Goal: Task Accomplishment & Management: Complete application form

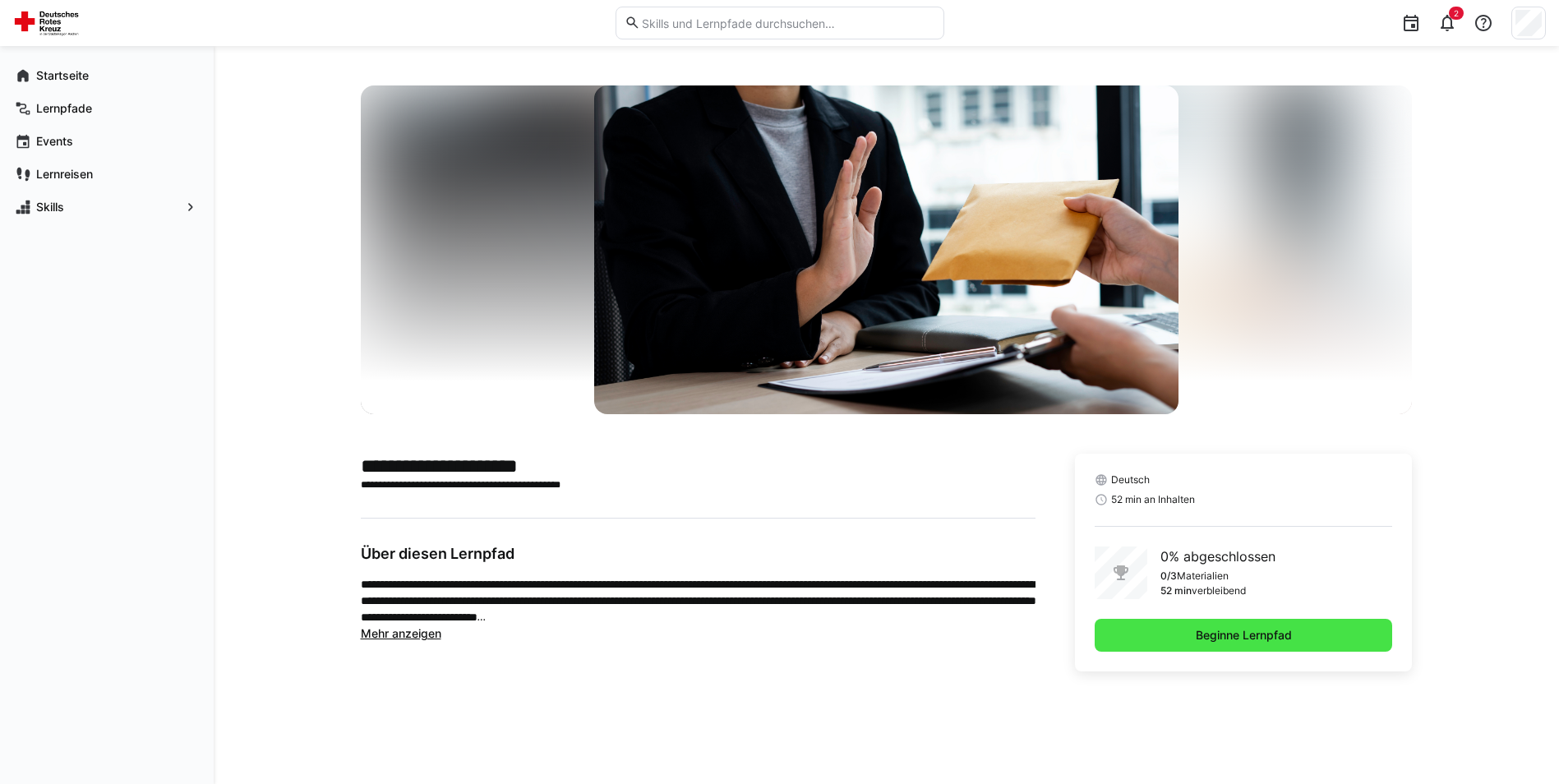
click at [1203, 630] on span "Beginne Lernpfad" at bounding box center [1244, 635] width 101 height 17
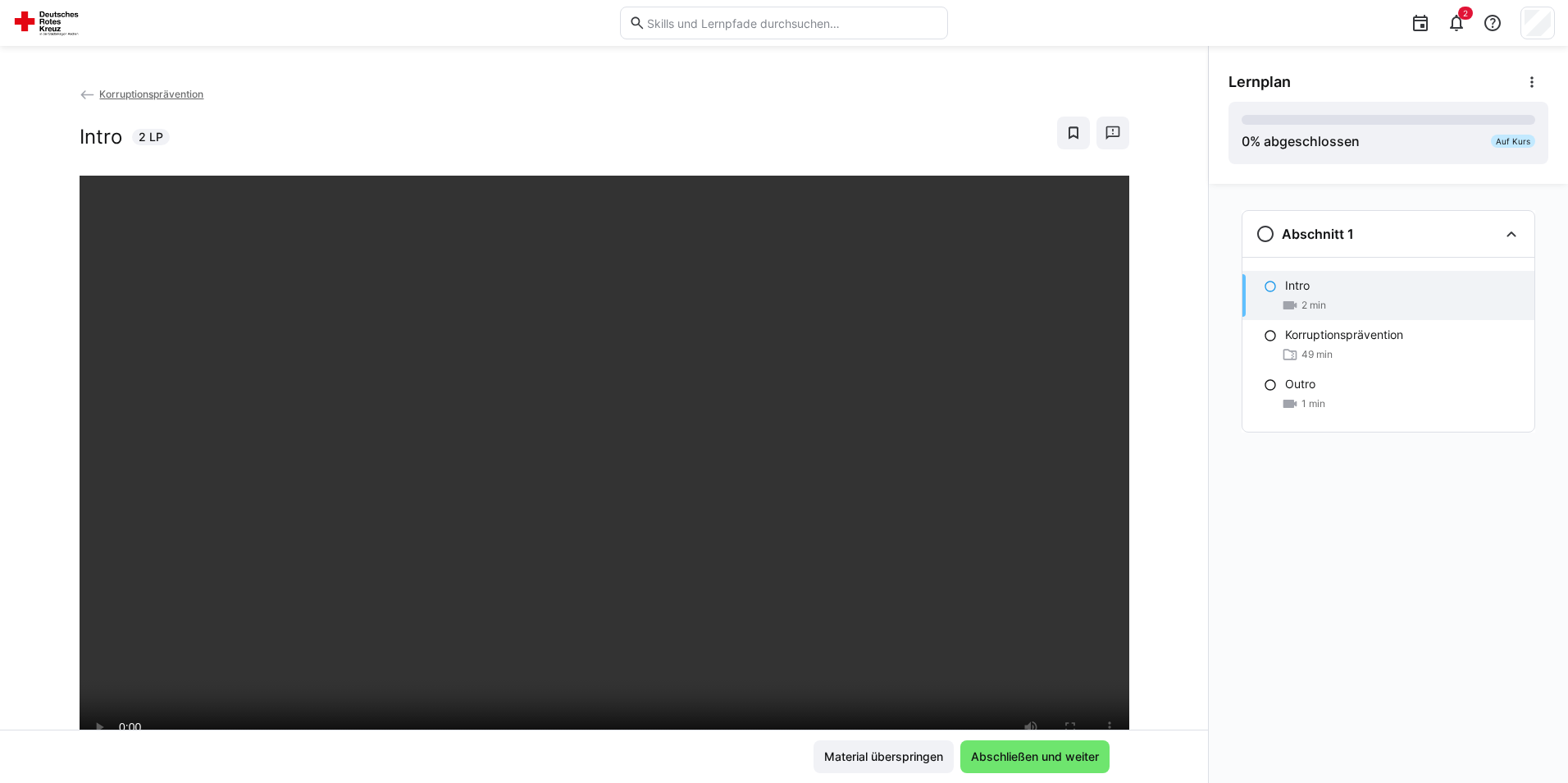
scroll to position [164, 0]
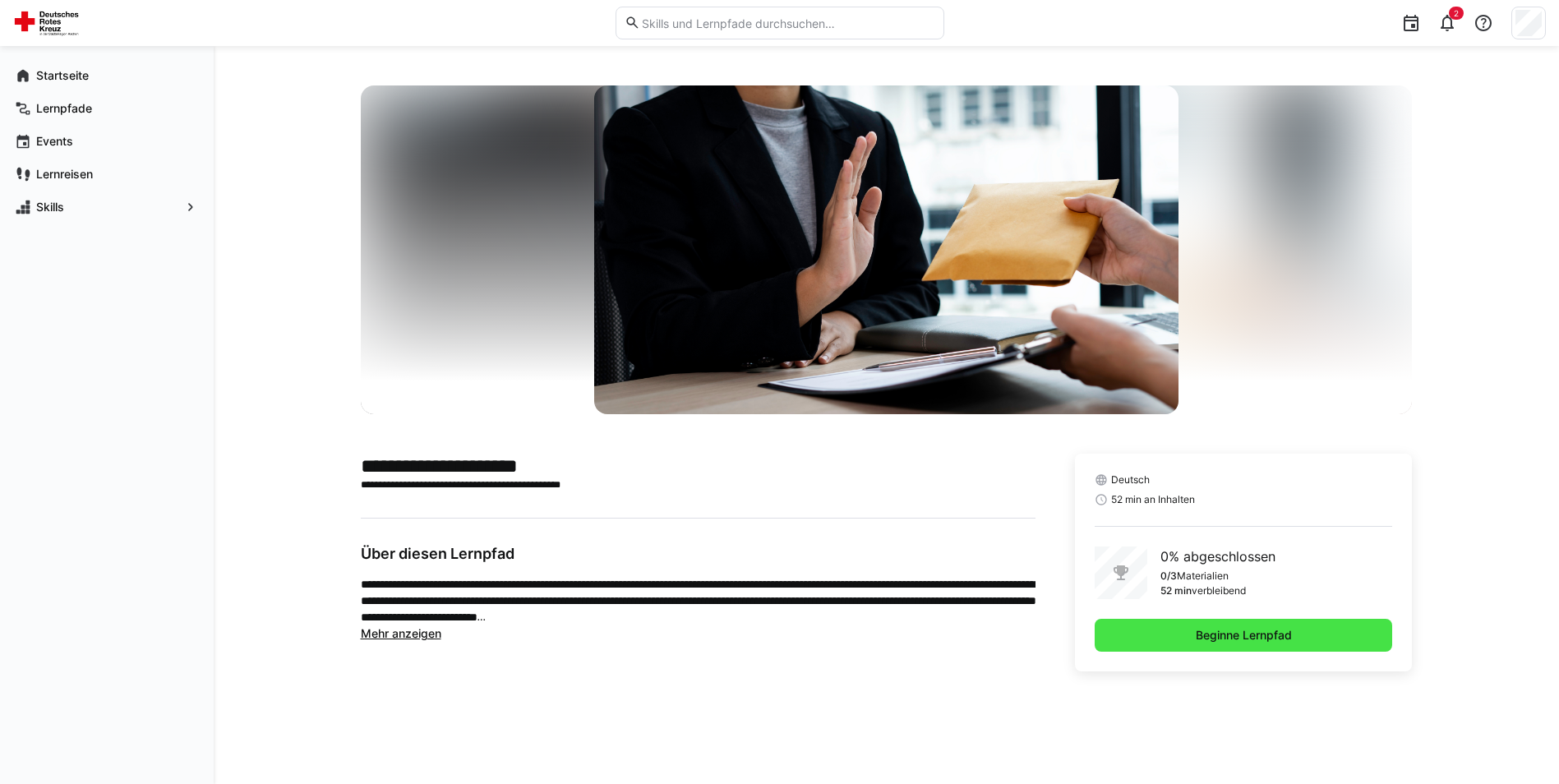
click at [1236, 631] on span "Beginne Lernpfad" at bounding box center [1244, 635] width 101 height 17
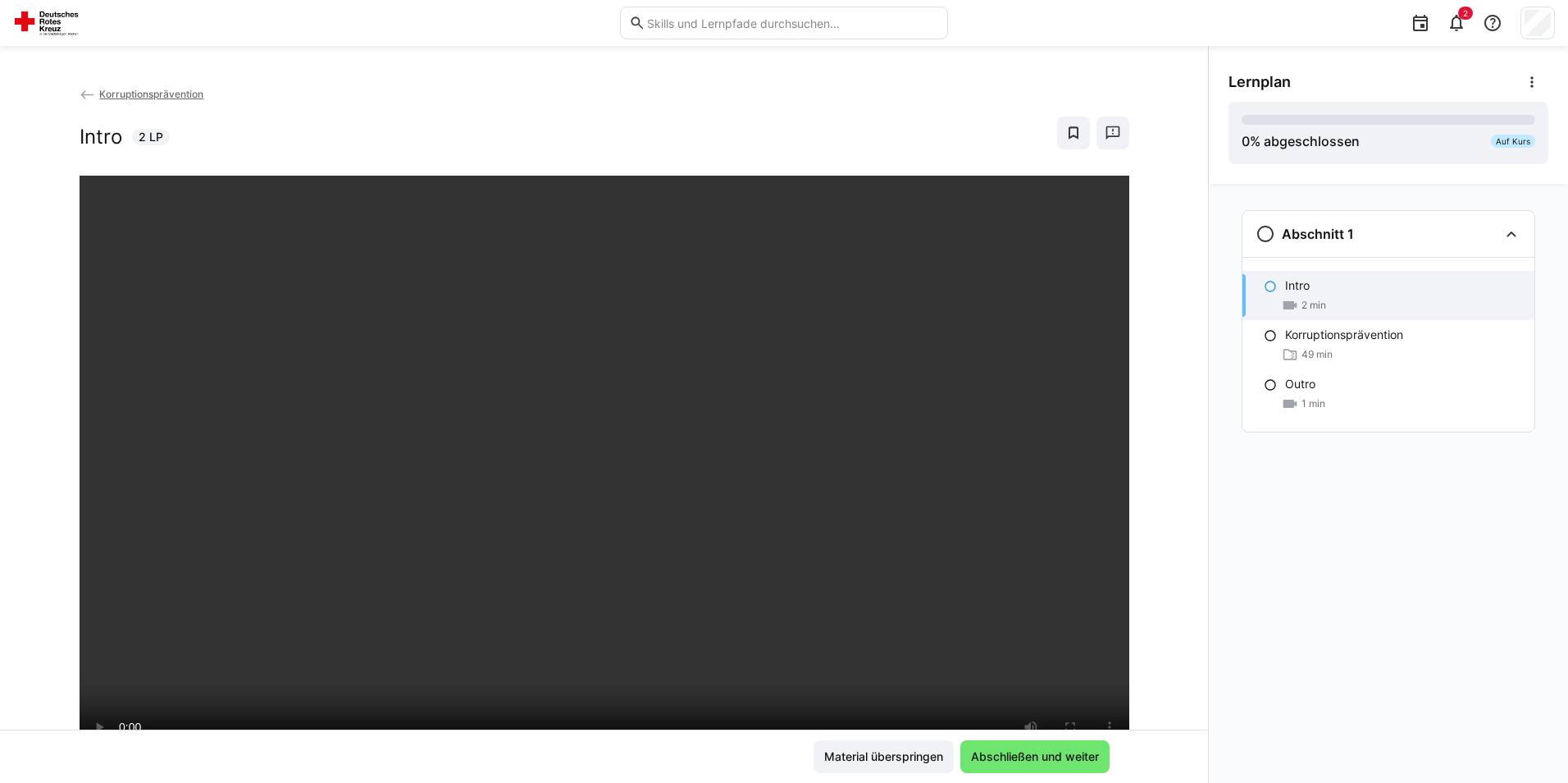
click at [1217, 712] on div "Abschnitt 1 Intro 2 min Korruptionsprävention 49 min Outro 1 min" at bounding box center [1388, 483] width 359 height 599
click at [1062, 763] on span "Abschließen und weiter" at bounding box center [1035, 756] width 132 height 17
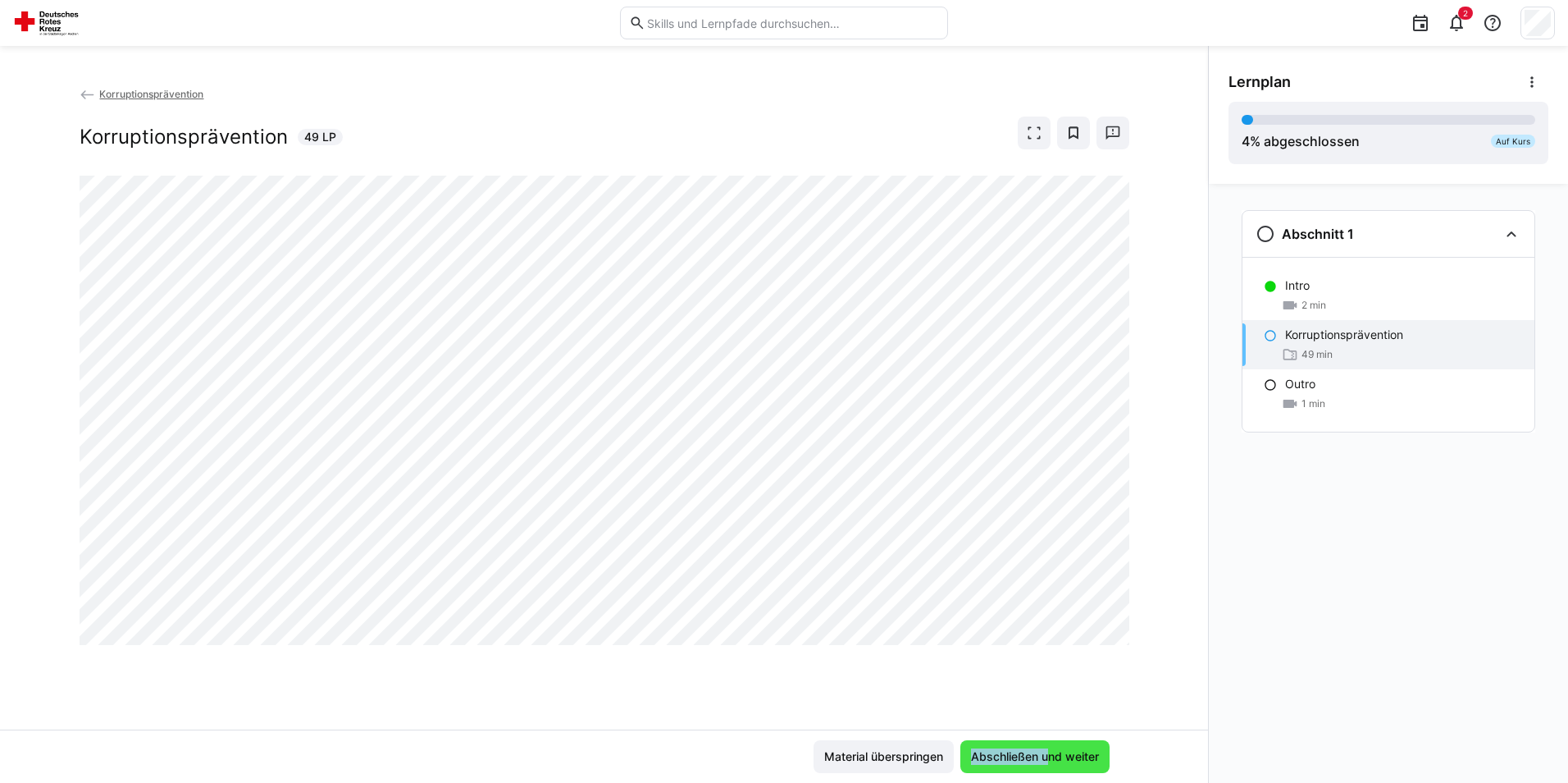
drag, startPoint x: 1044, startPoint y: 739, endPoint x: 1046, endPoint y: 749, distance: 10.2
click at [1046, 749] on div "Material überspringen Abschließen und weiter" at bounding box center [604, 755] width 1208 height 53
click at [1296, 722] on div "Abschnitt 1 Intro 2 min Korruptionsprävention 49 min Outro 1 min" at bounding box center [1388, 483] width 359 height 599
click at [1060, 752] on span "Abschließen und weiter" at bounding box center [1035, 756] width 132 height 17
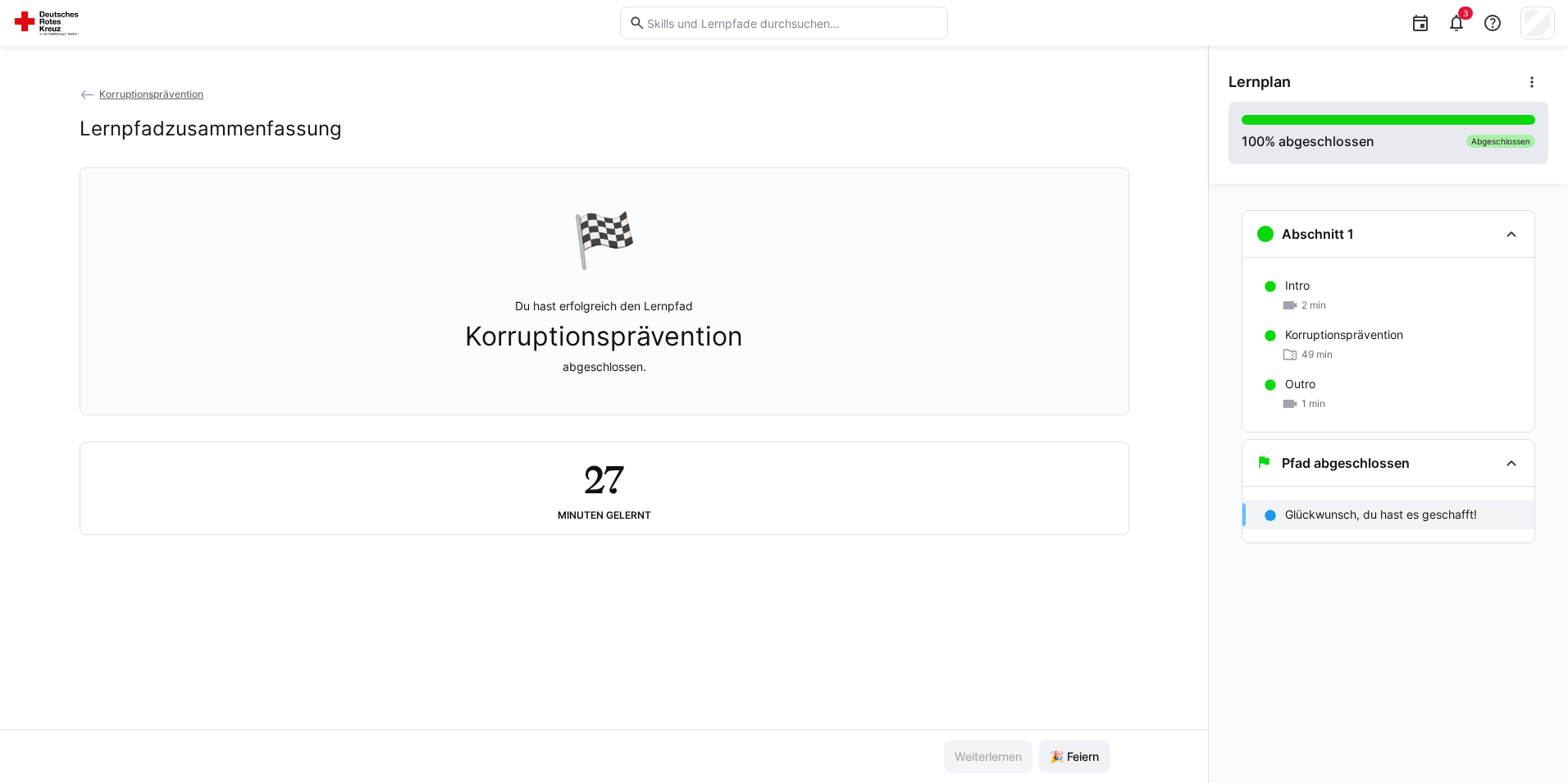
click at [1441, 122] on div at bounding box center [1388, 119] width 294 height 10
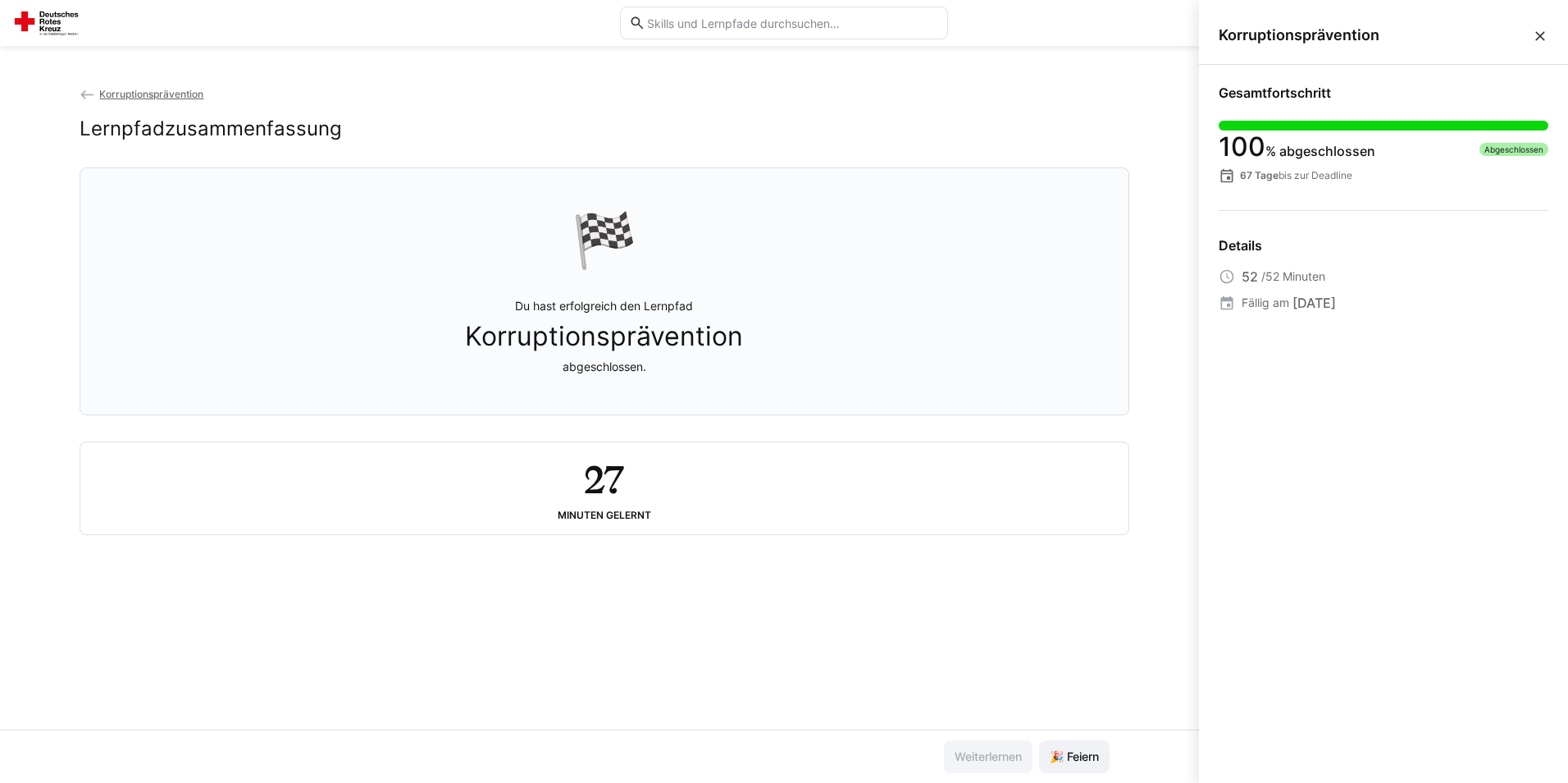
click at [1124, 121] on div "Lernpfadzusammenfassung" at bounding box center [604, 129] width 1049 height 24
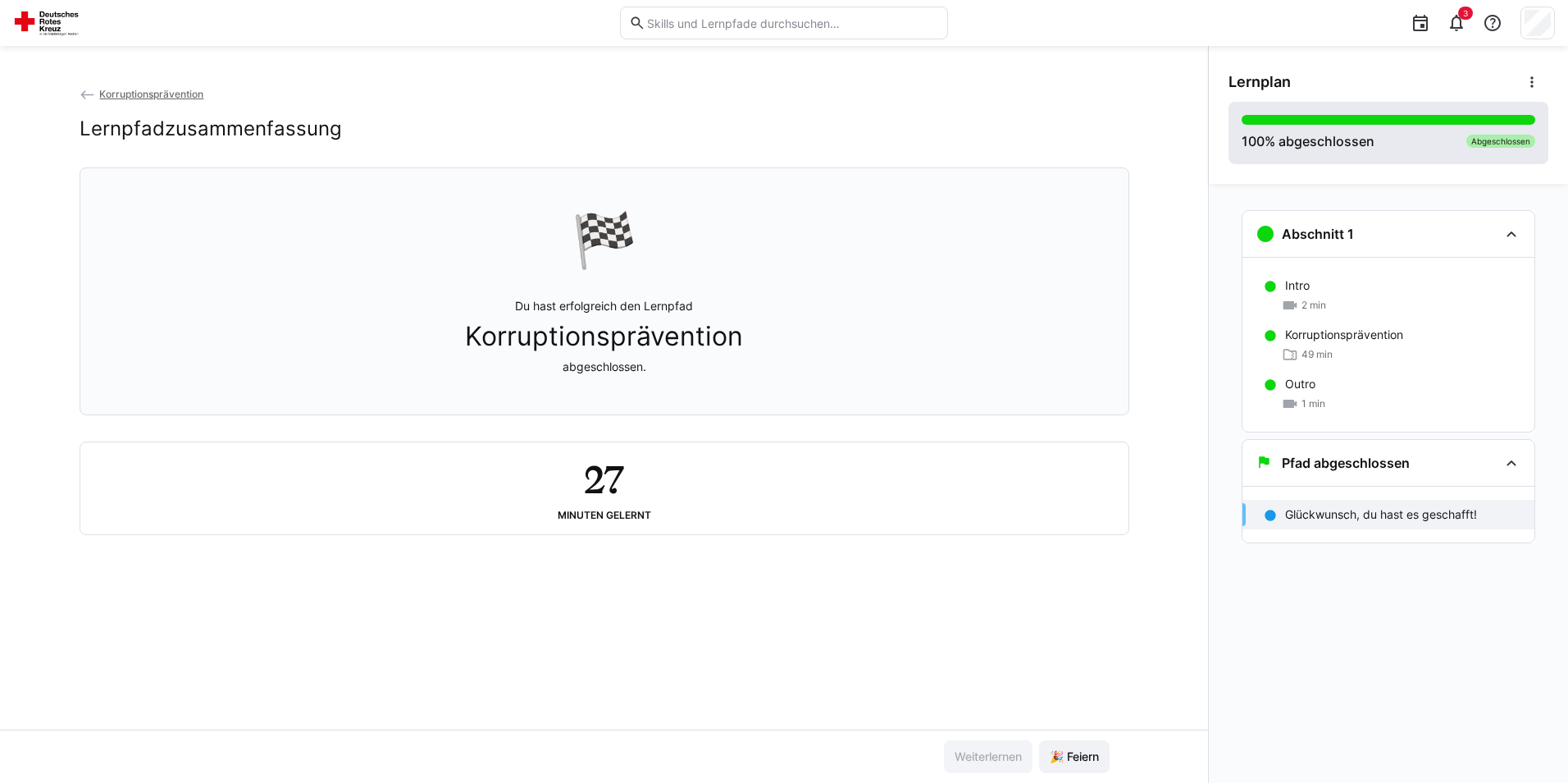
click at [1436, 124] on div at bounding box center [1388, 119] width 294 height 10
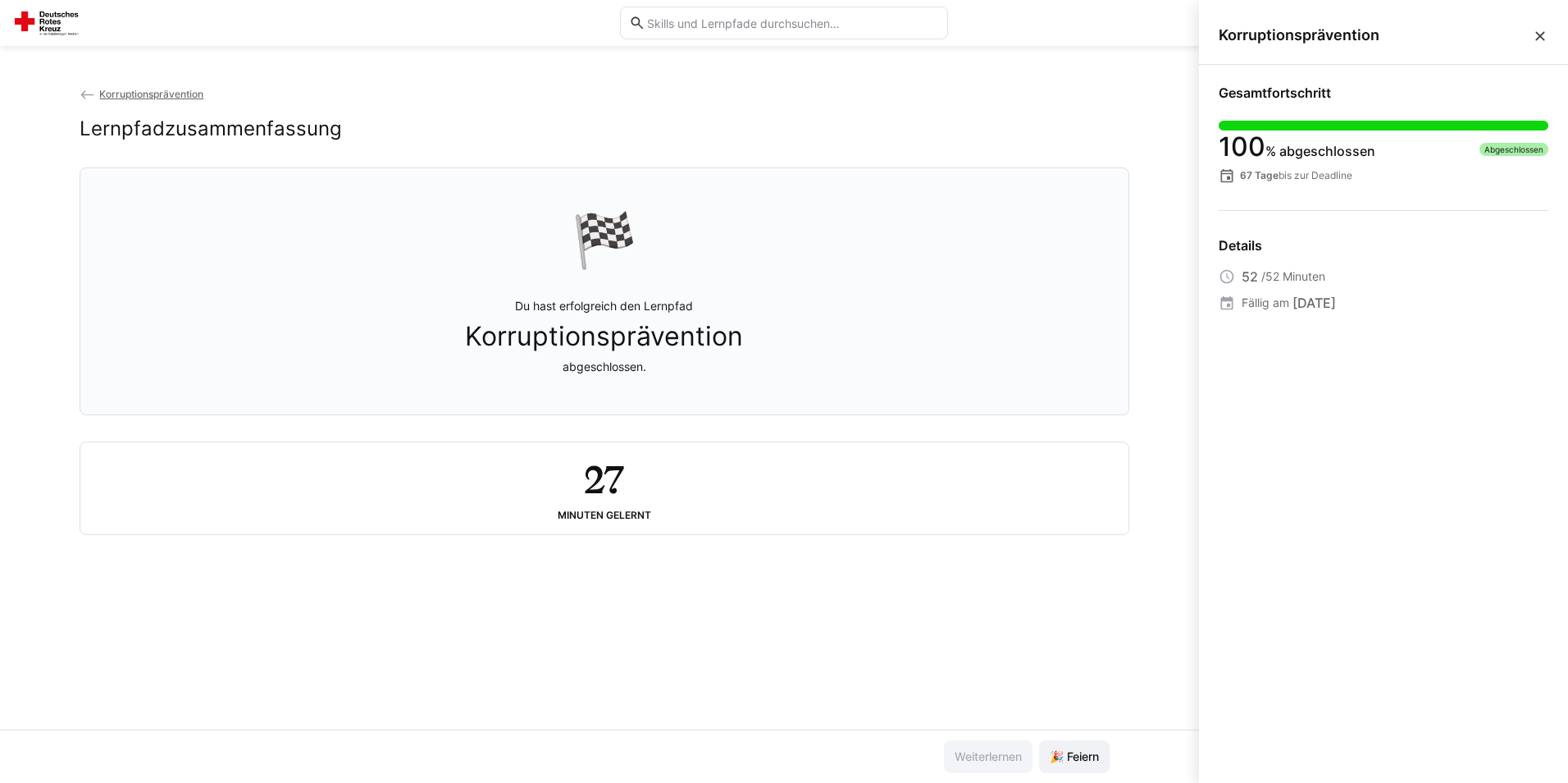
click at [1151, 139] on div "Korruptionsprävention Lernpfadzusammenfassung 🏁 Du hast erfolgreich den Lernpfa…" at bounding box center [604, 407] width 1208 height 644
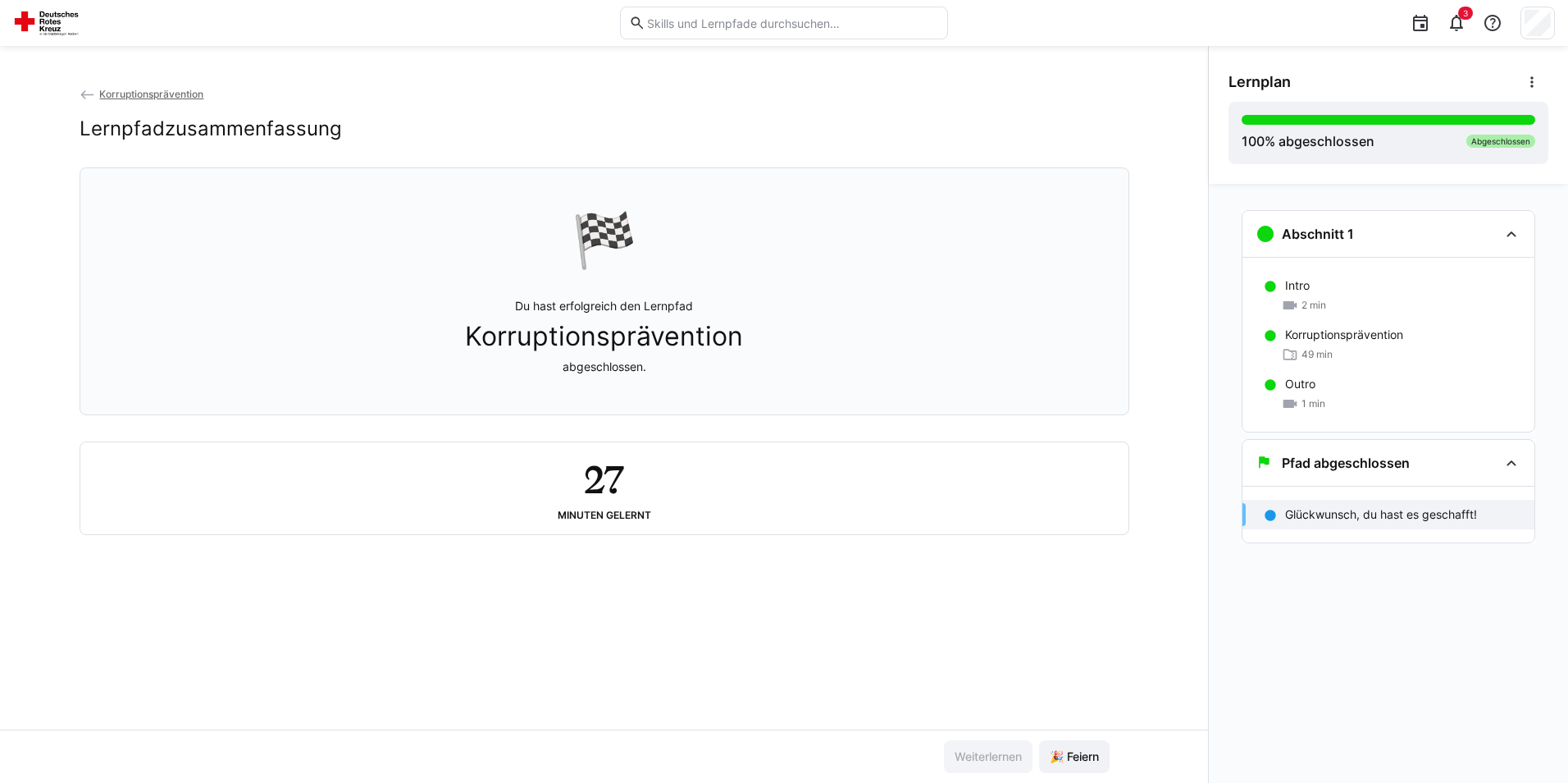
click at [1443, 513] on p "Glückwunsch, du hast es geschafft!" at bounding box center [1381, 514] width 192 height 17
click at [1076, 755] on span "🎉 Feiern" at bounding box center [1074, 756] width 54 height 17
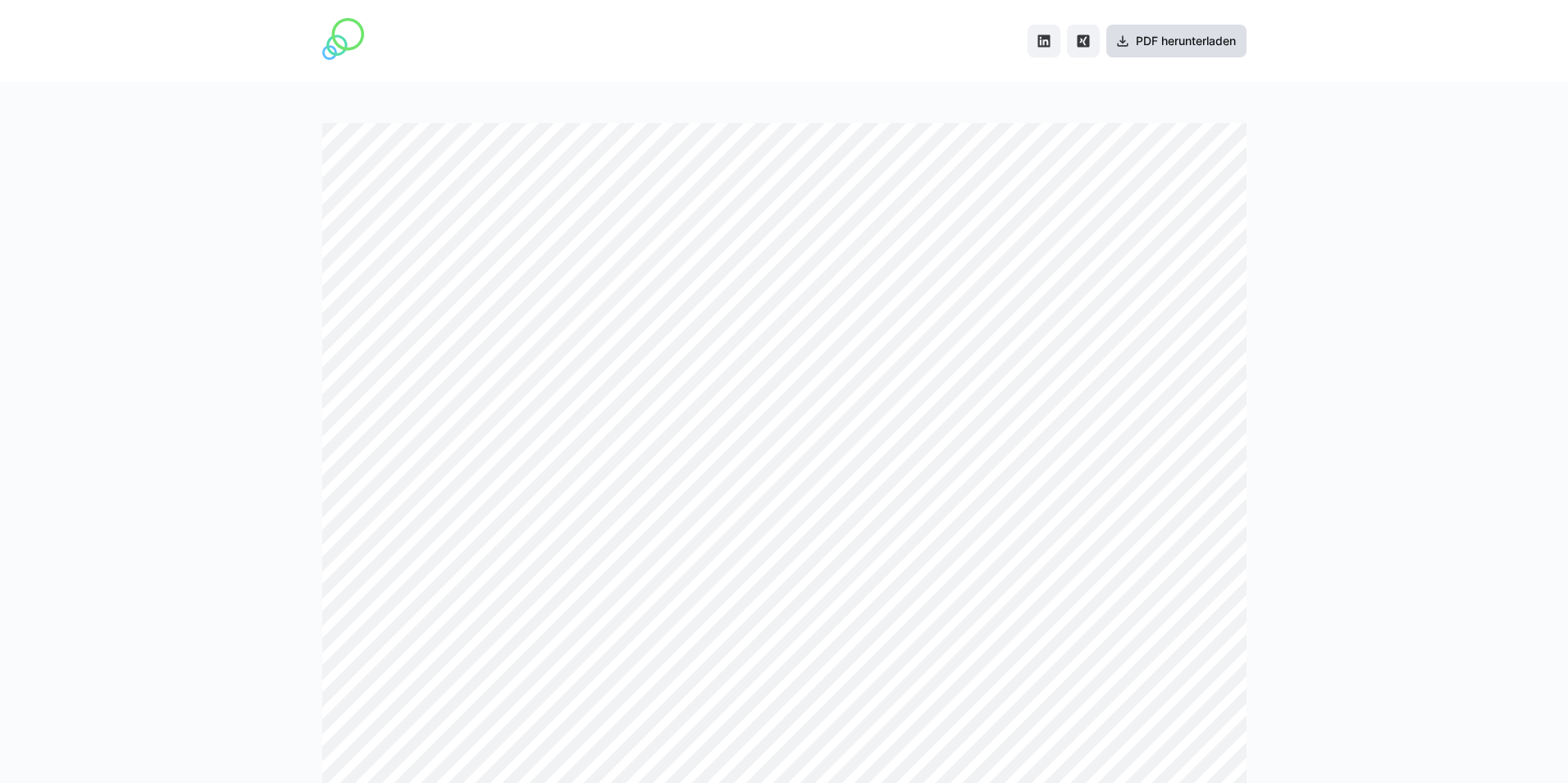
click at [1166, 35] on span "PDF herunterladen" at bounding box center [1185, 41] width 105 height 17
